Goal: Find contact information: Find contact information

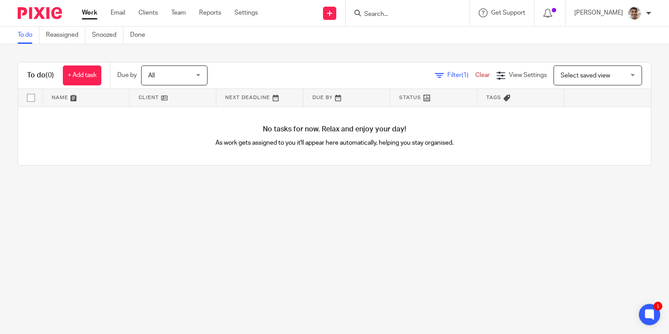
click at [402, 17] on input "Search" at bounding box center [403, 15] width 80 height 8
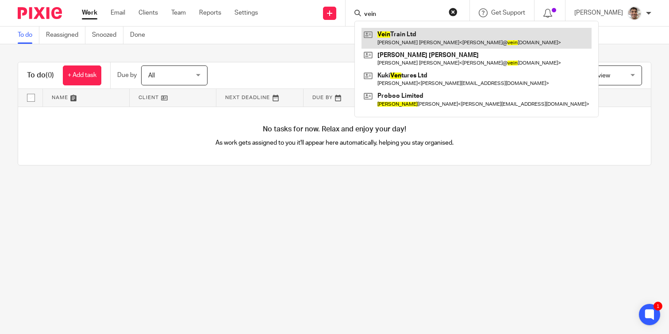
type input "vein"
click at [421, 40] on link at bounding box center [477, 38] width 230 height 20
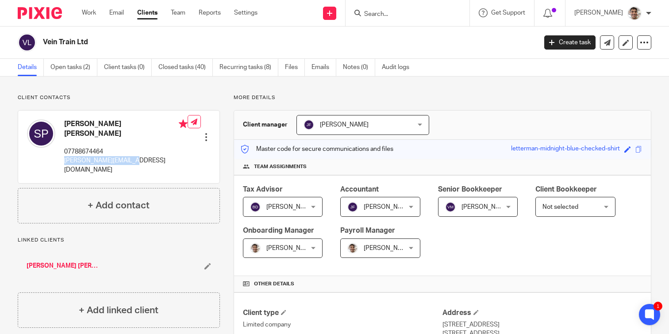
drag, startPoint x: 65, startPoint y: 154, endPoint x: 124, endPoint y: 156, distance: 58.9
click at [124, 156] on p "sarah@veintrain.co.uk" at bounding box center [125, 165] width 123 height 18
copy p "sarah@veintrain.co.uk"
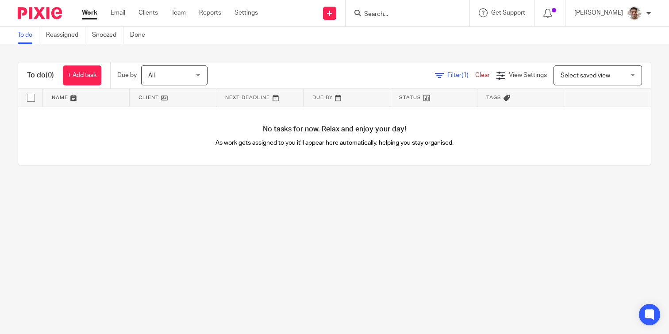
click at [414, 15] on input "Search" at bounding box center [403, 15] width 80 height 8
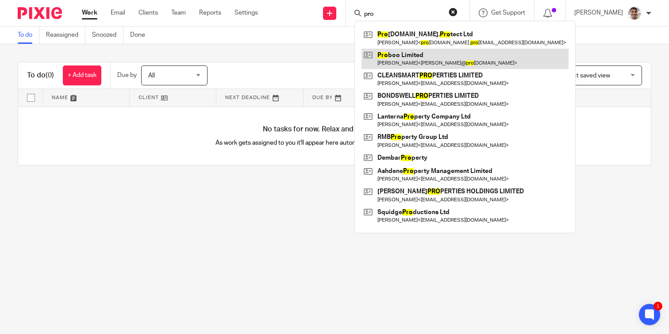
type input "pro"
click at [414, 59] on link at bounding box center [465, 59] width 207 height 20
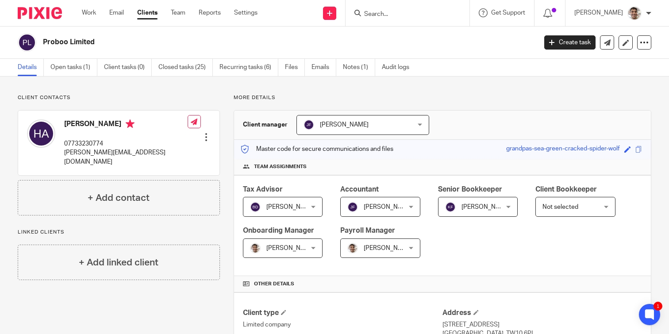
drag, startPoint x: 65, startPoint y: 124, endPoint x: 133, endPoint y: 127, distance: 68.3
click at [133, 127] on h4 "Heinrich Ackermans" at bounding box center [125, 125] width 123 height 11
copy h4 "Heinrich Ackermans"
